Goal: Information Seeking & Learning: Learn about a topic

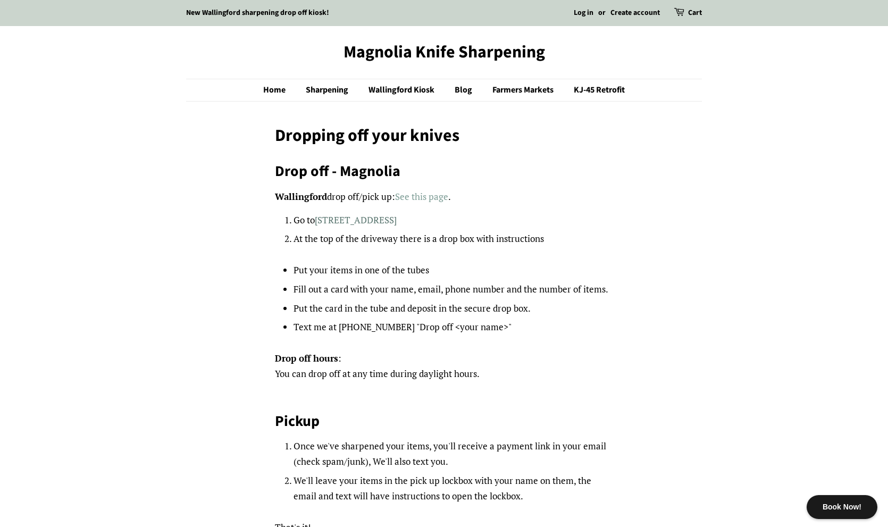
click at [417, 193] on link "See this page" at bounding box center [421, 196] width 53 height 12
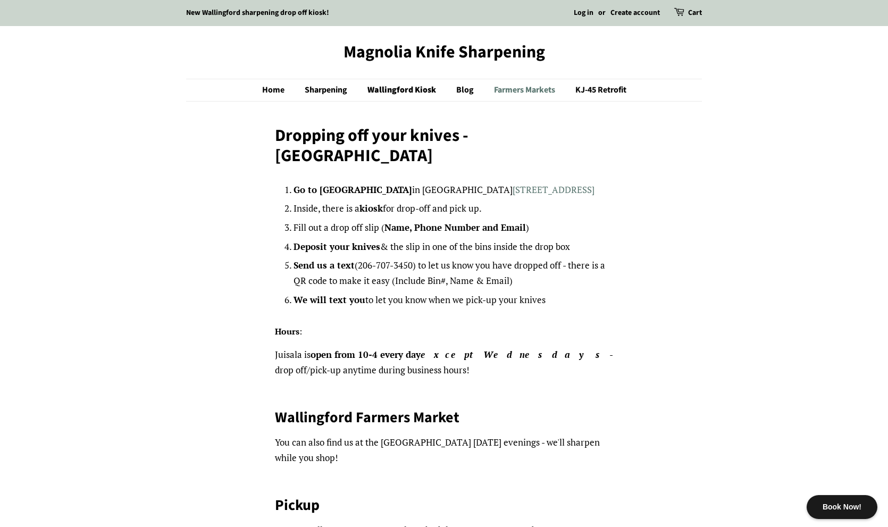
click at [514, 92] on link "Farmers Markets" at bounding box center [526, 90] width 80 height 22
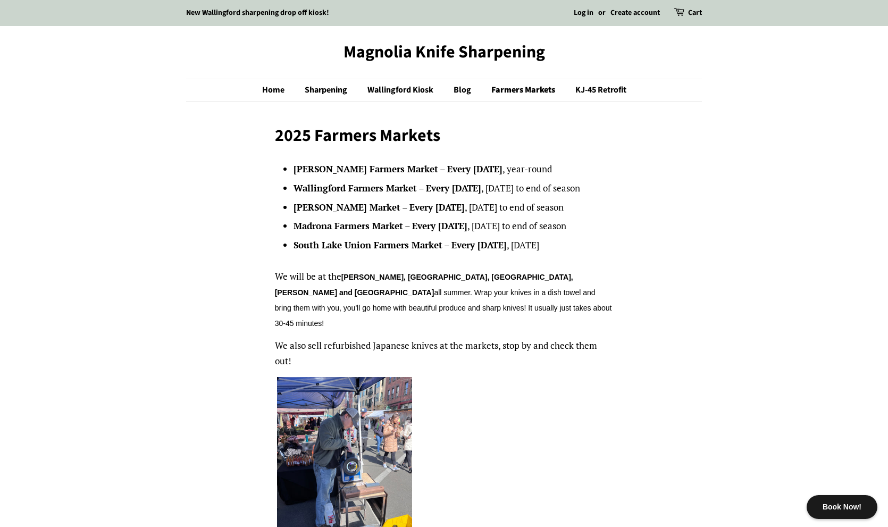
scroll to position [35, 0]
